Goal: Transaction & Acquisition: Purchase product/service

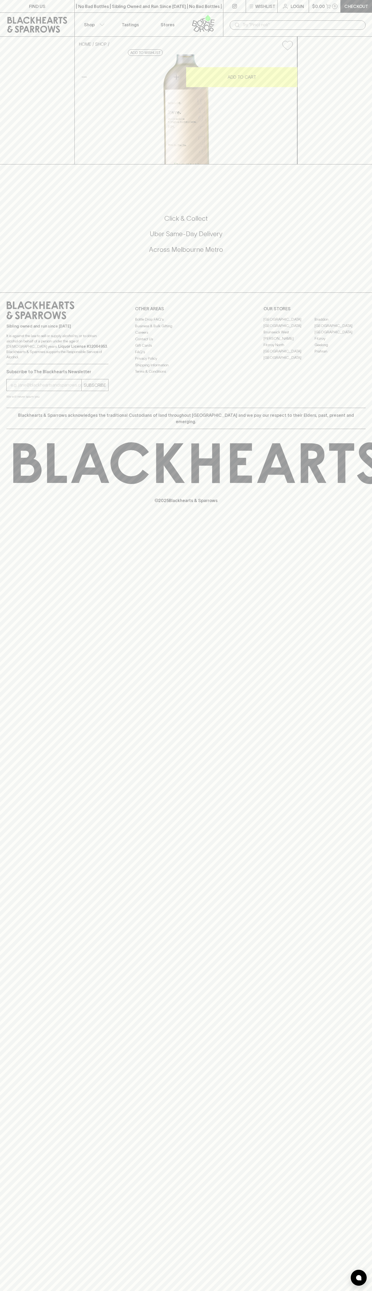
click at [264, 6] on p "Wishlist" at bounding box center [265, 6] width 20 height 6
click at [355, 465] on div at bounding box center [186, 645] width 372 height 1291
click at [307, 1291] on html "FIND US | No Bad Bottles | Sibling Owned and Run Since 2006 | No Bad Bottles | …" at bounding box center [186, 645] width 372 height 1291
click at [7, 107] on div at bounding box center [186, 645] width 372 height 1291
